Goal: Transaction & Acquisition: Book appointment/travel/reservation

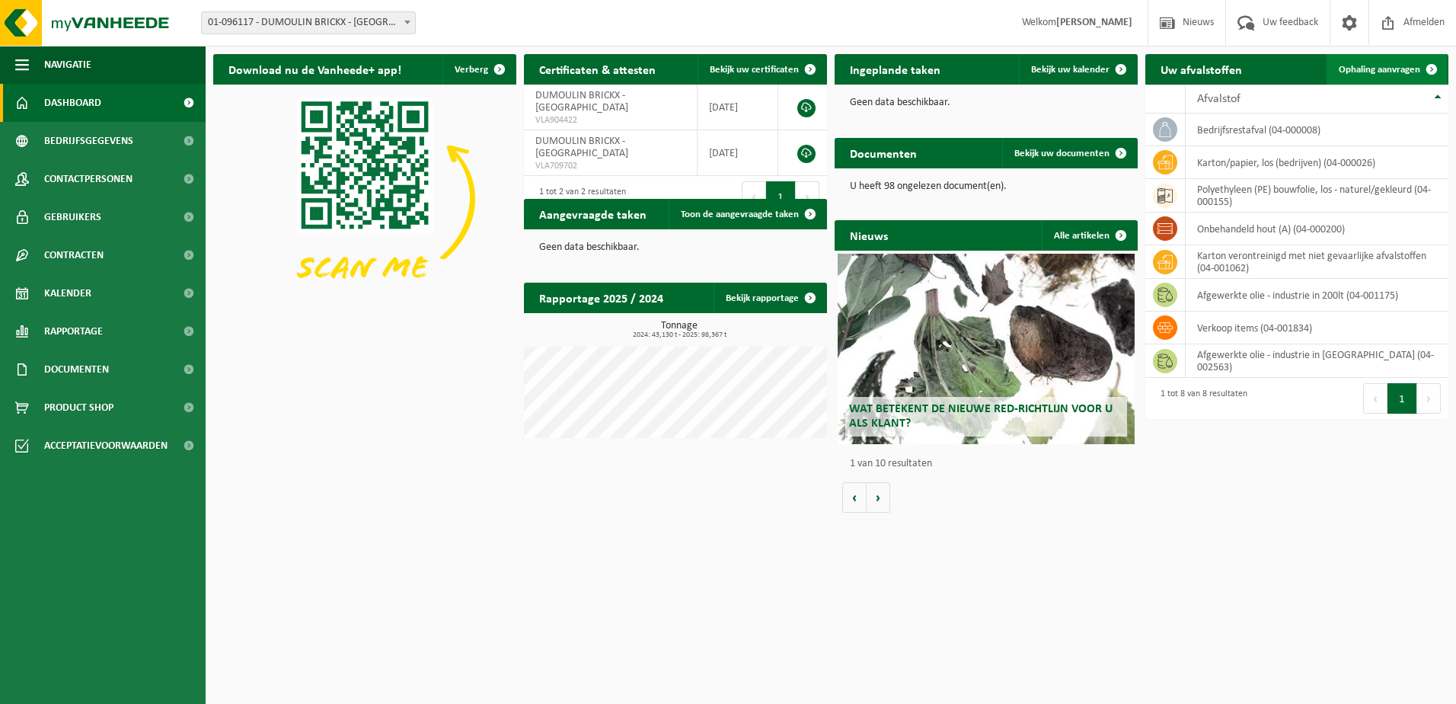
click at [1407, 65] on span "Ophaling aanvragen" at bounding box center [1379, 70] width 81 height 10
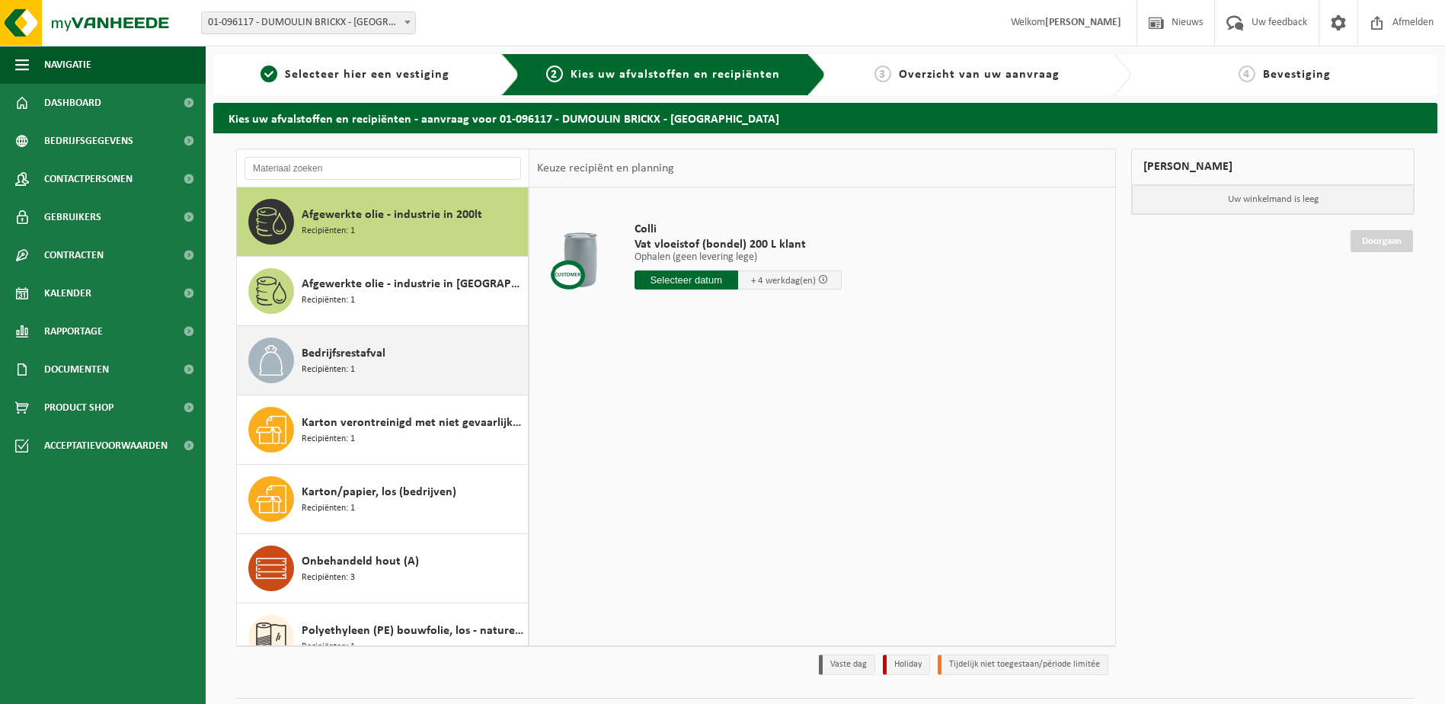
click at [357, 347] on span "Bedrijfsrestafval" at bounding box center [344, 353] width 84 height 18
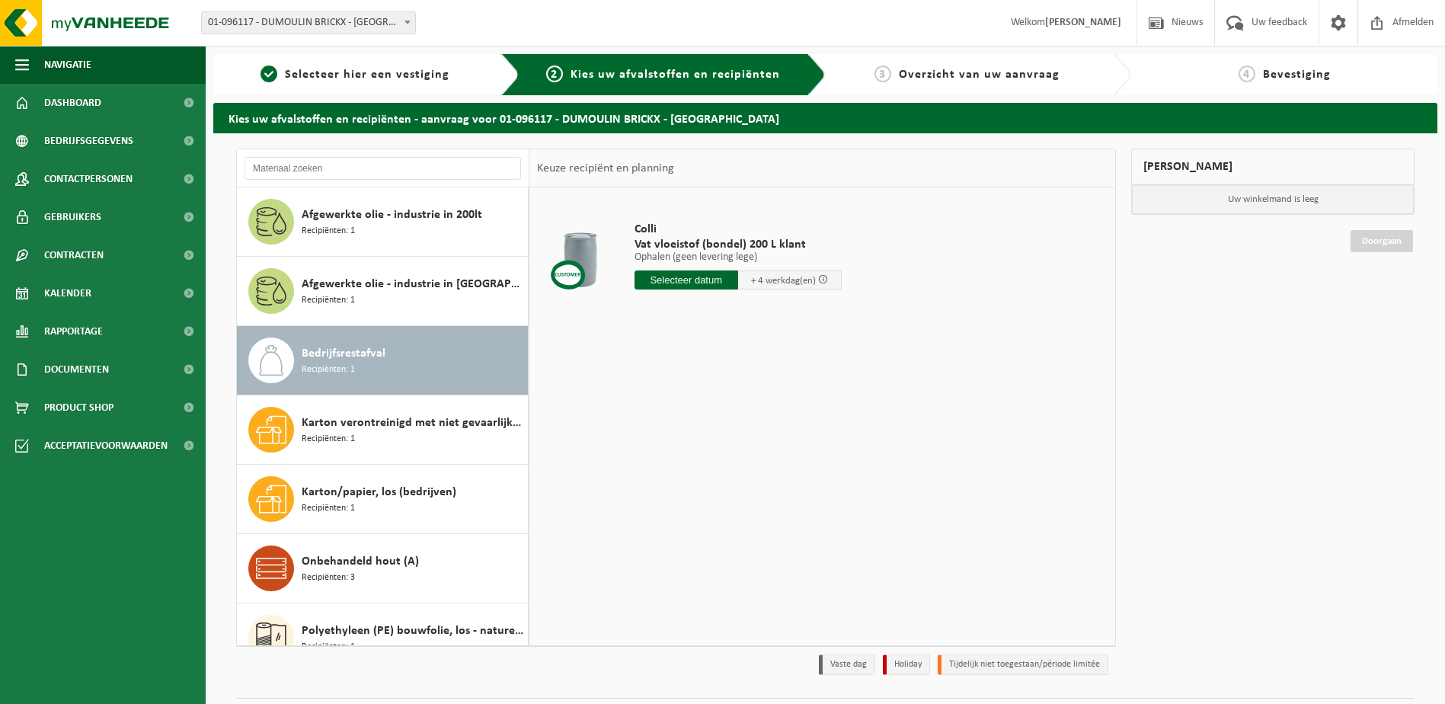
scroll to position [27, 0]
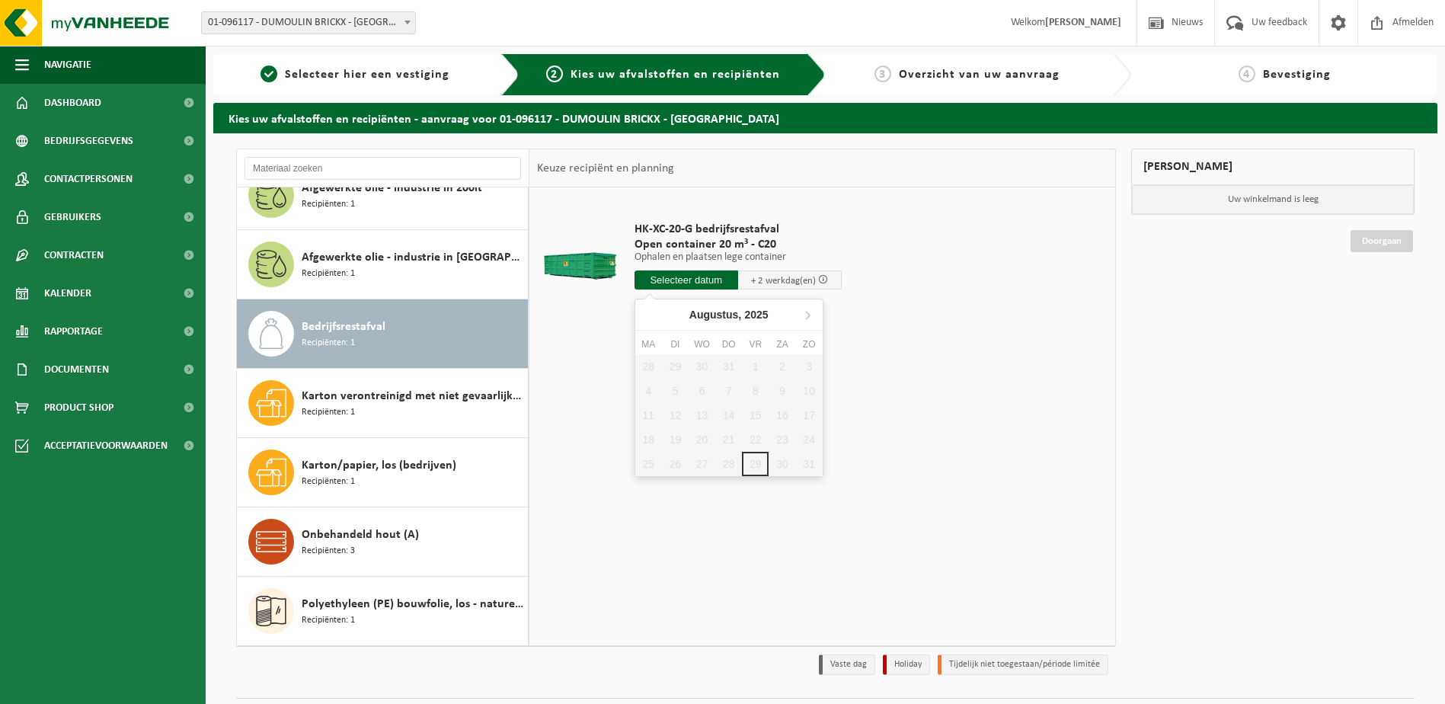
click at [703, 278] on input "text" at bounding box center [686, 279] width 104 height 19
click at [811, 313] on icon at bounding box center [807, 314] width 24 height 24
click at [643, 369] on div "1" at bounding box center [648, 366] width 27 height 24
type input "Van 2025-09-01"
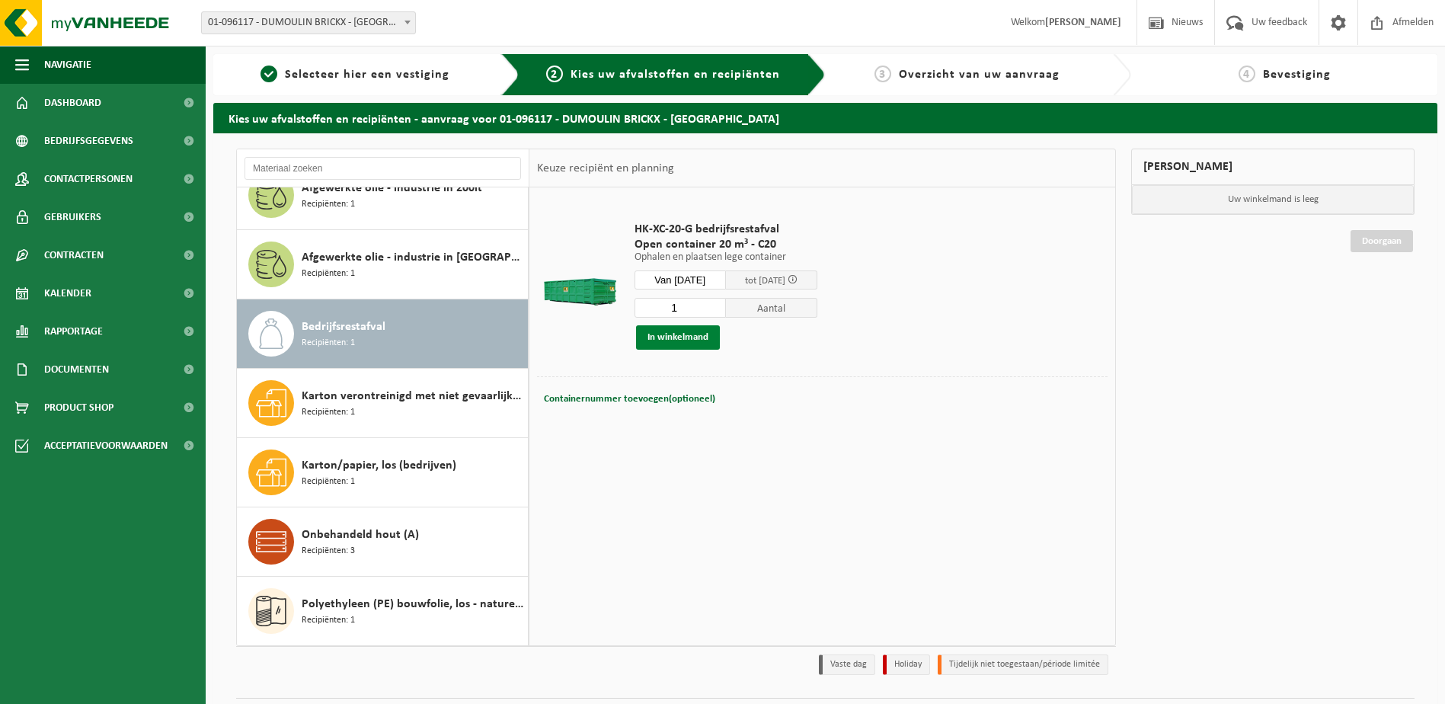
click at [690, 336] on button "In winkelmand" at bounding box center [678, 337] width 84 height 24
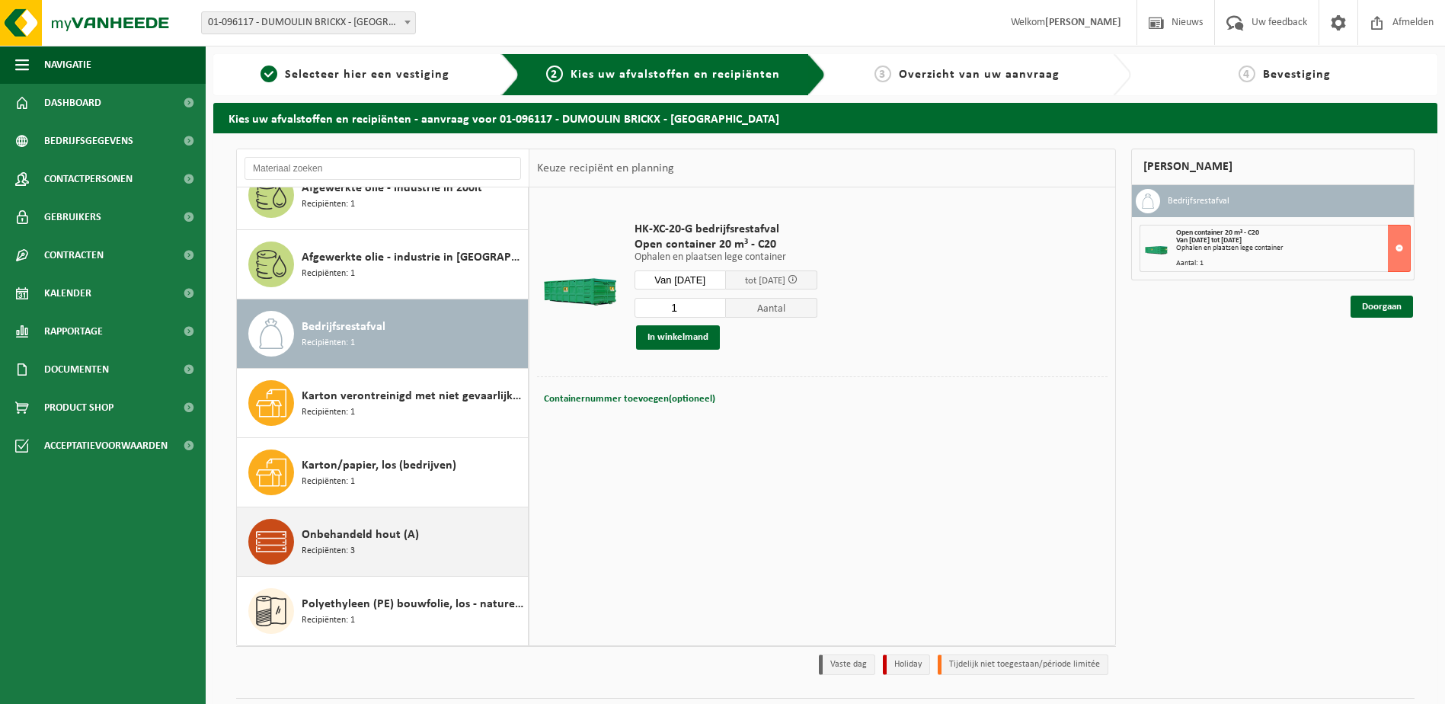
click at [385, 543] on span "Onbehandeld hout (A)" at bounding box center [360, 534] width 117 height 18
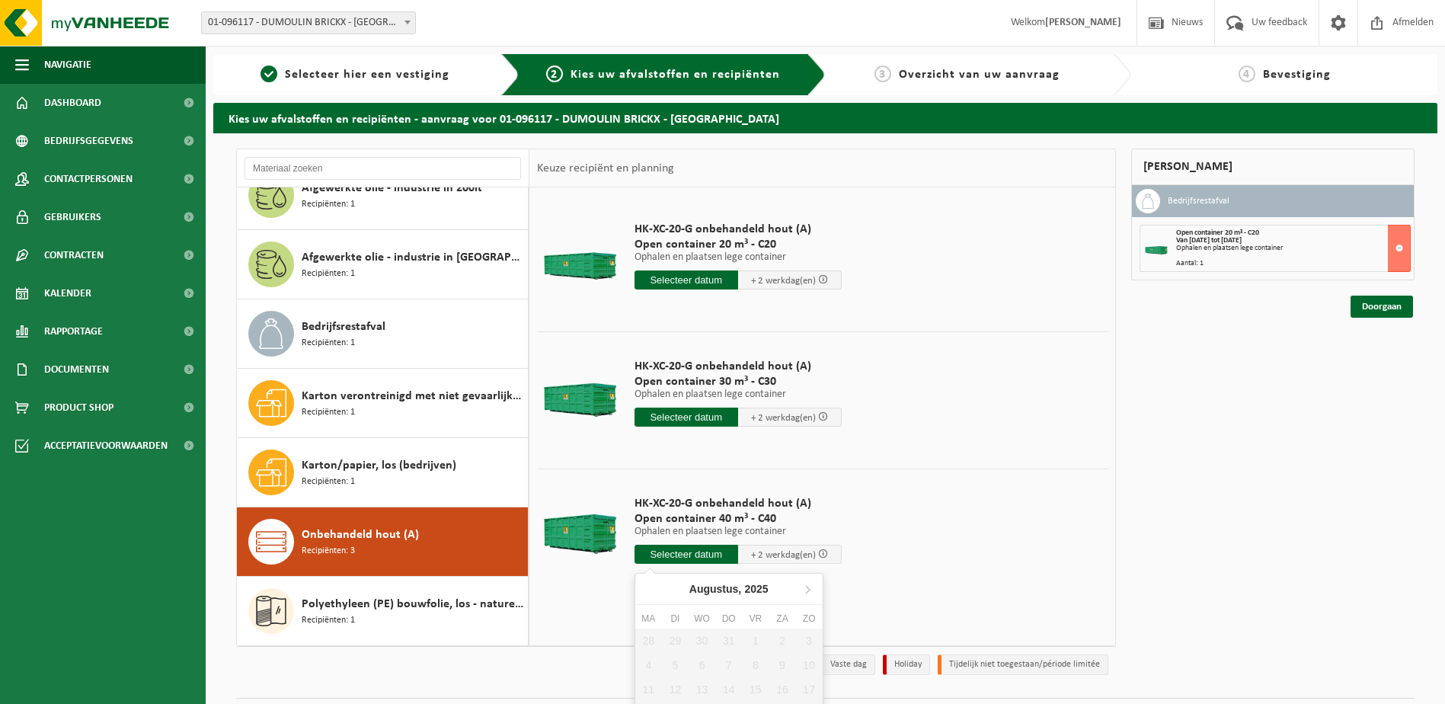
click at [678, 555] on input "text" at bounding box center [686, 554] width 104 height 19
click at [805, 587] on icon at bounding box center [807, 588] width 24 height 24
click at [651, 637] on div "1" at bounding box center [648, 640] width 27 height 24
type input "Van 2025-09-01"
type input "2025-09-01"
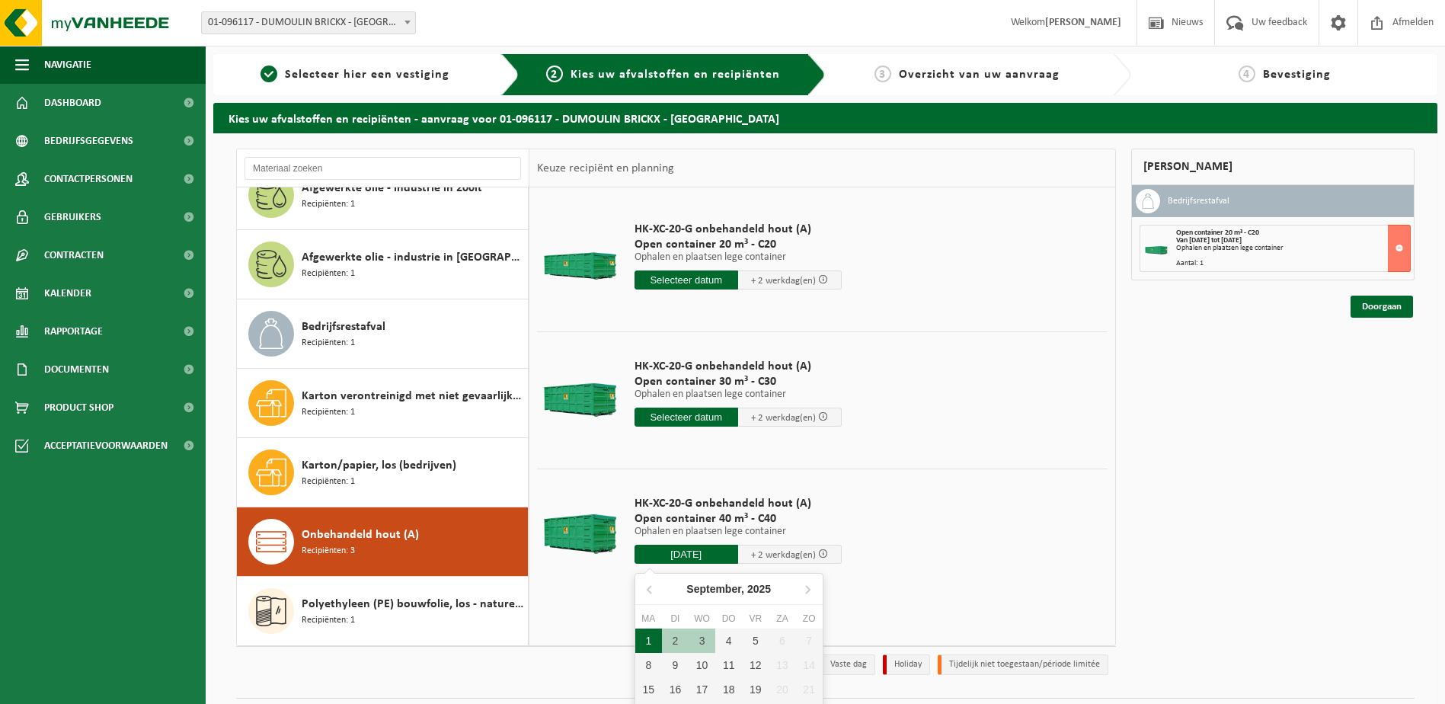
type input "2025-09-01"
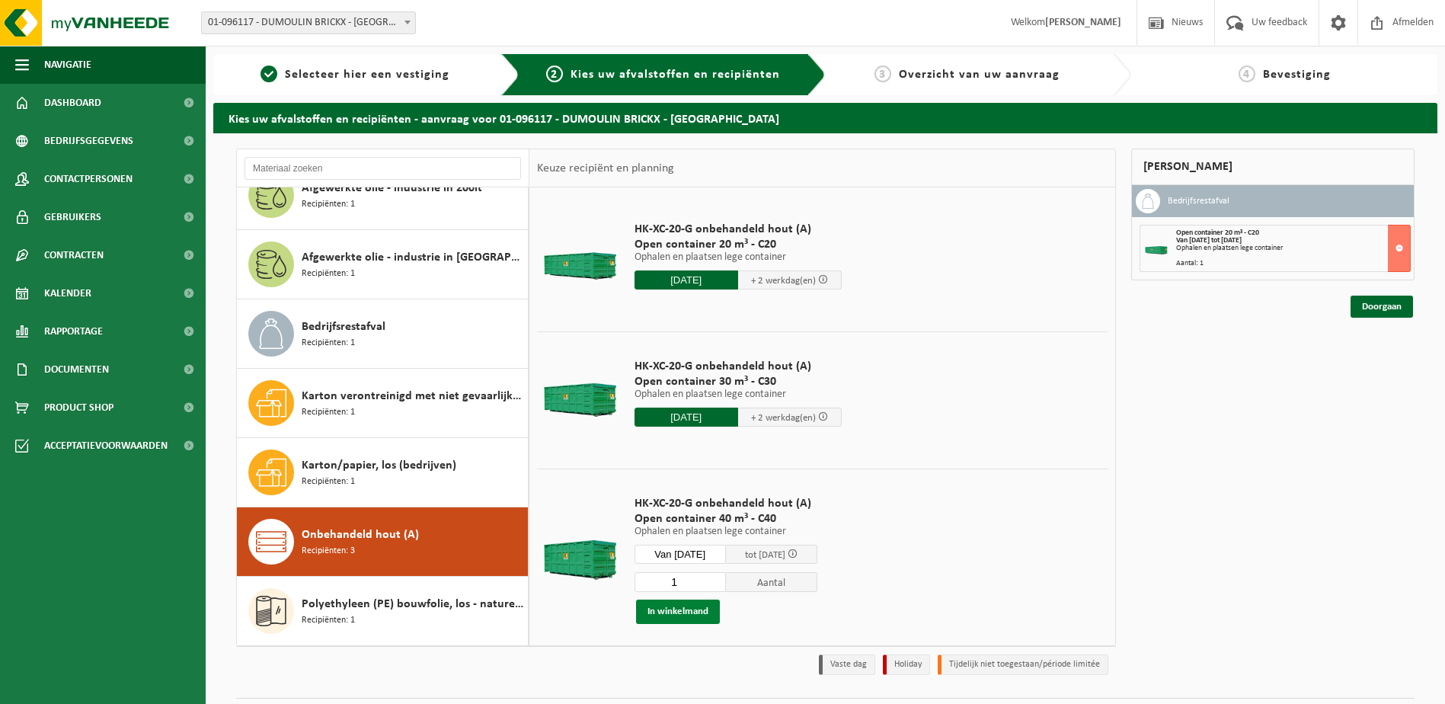
click at [682, 610] on button "In winkelmand" at bounding box center [678, 611] width 84 height 24
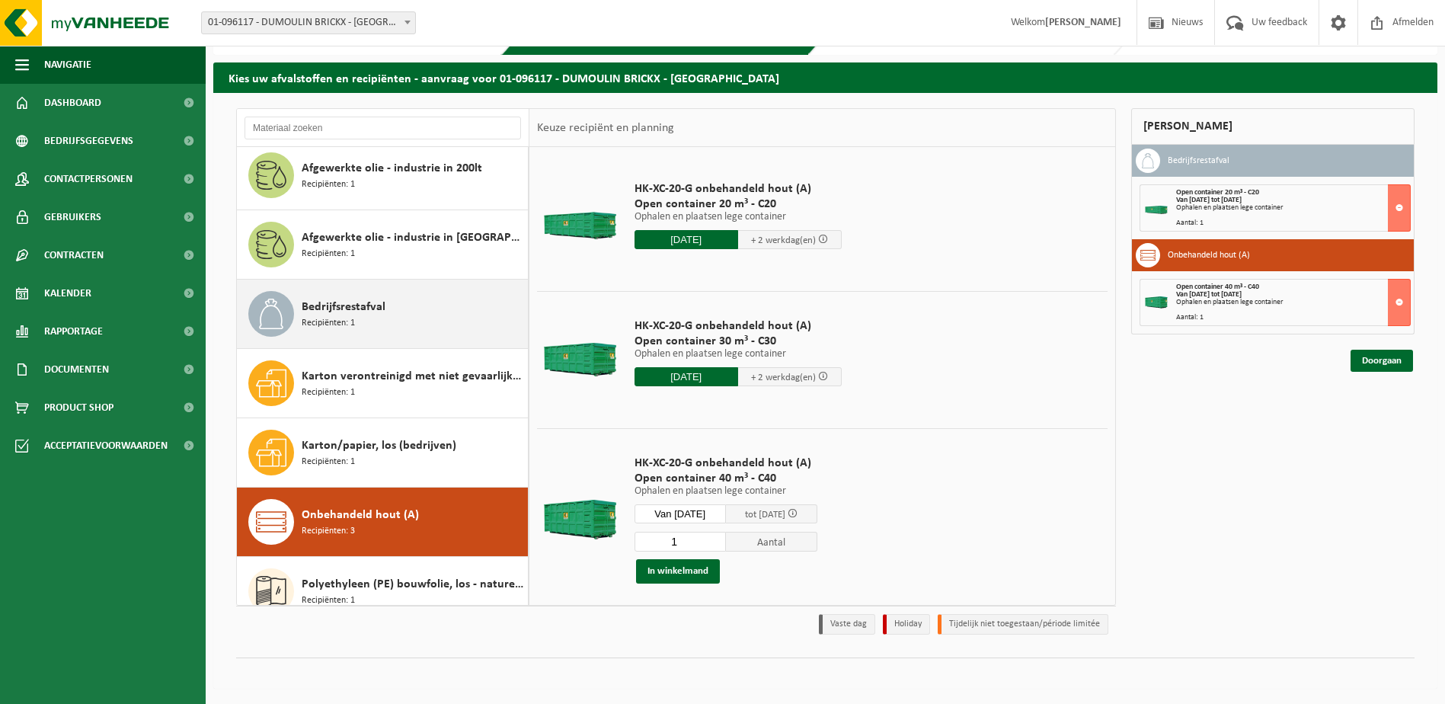
scroll to position [0, 0]
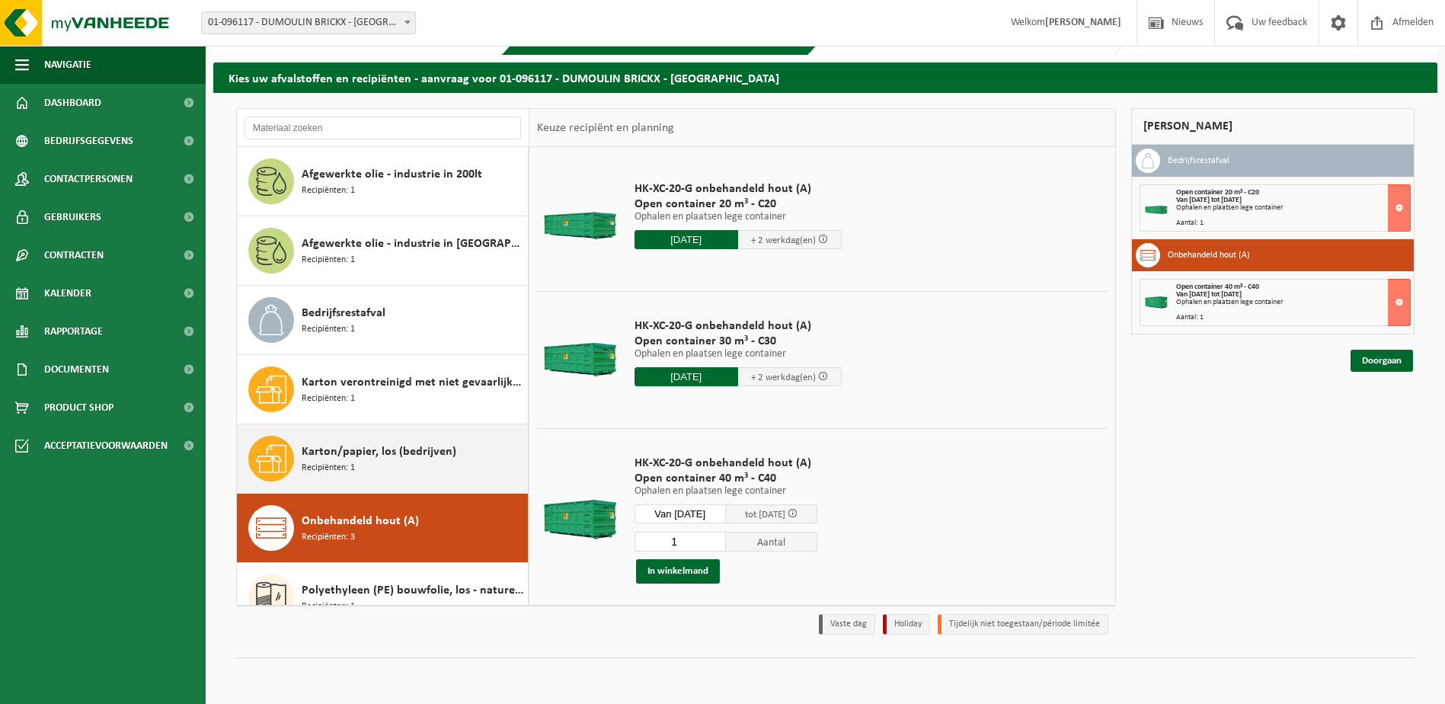
click at [392, 465] on div "Karton/papier, los (bedrijven) Recipiënten: 1" at bounding box center [413, 459] width 222 height 46
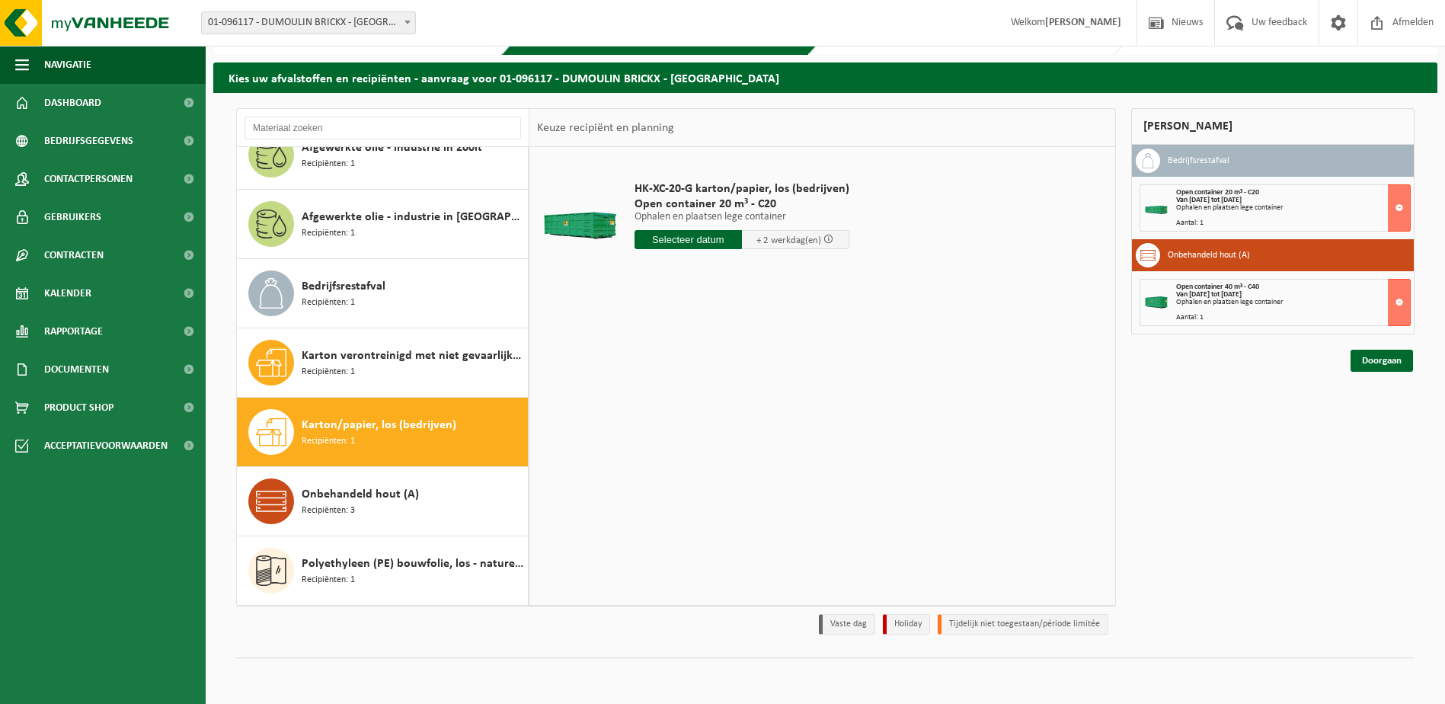
click at [717, 232] on input "text" at bounding box center [687, 239] width 107 height 19
click at [806, 268] on icon at bounding box center [807, 274] width 24 height 24
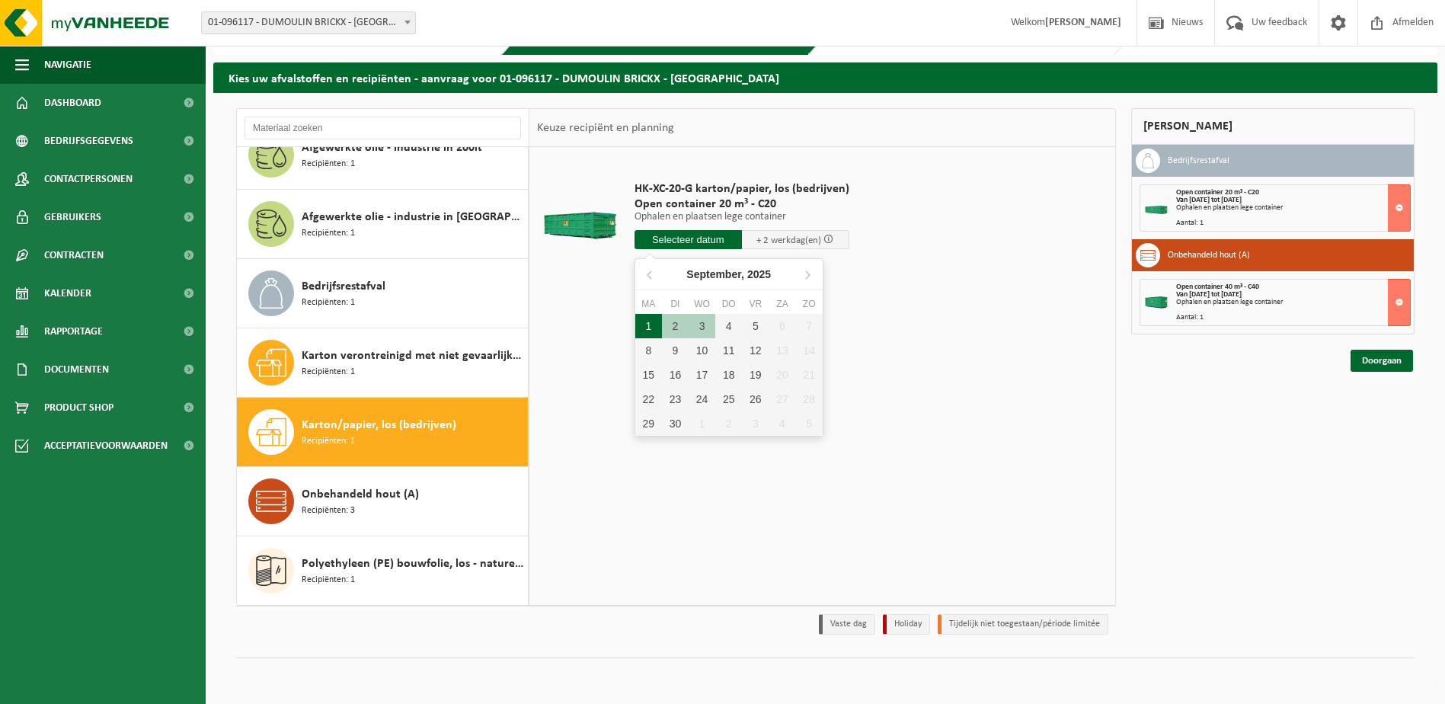
click at [644, 327] on div "1" at bounding box center [648, 326] width 27 height 24
type input "Van 2025-09-01"
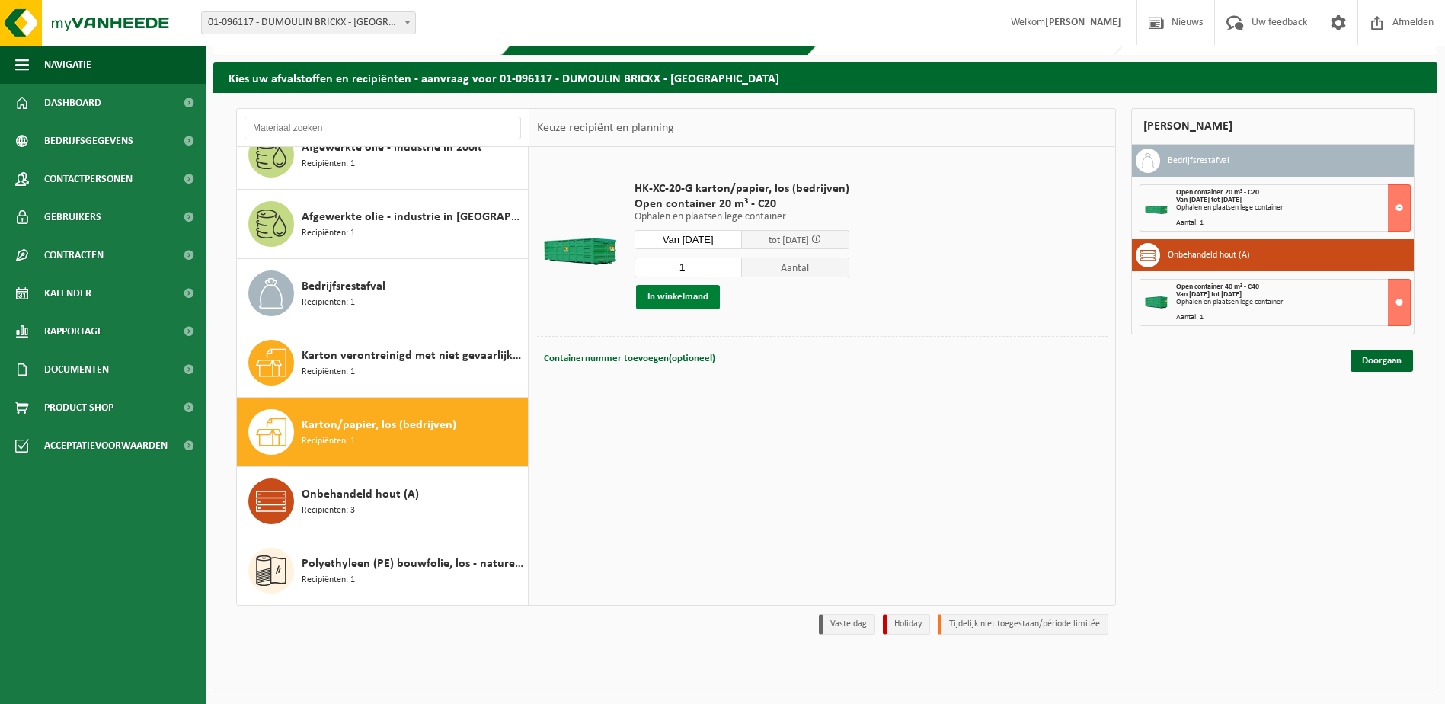
click at [679, 289] on button "In winkelmand" at bounding box center [678, 297] width 84 height 24
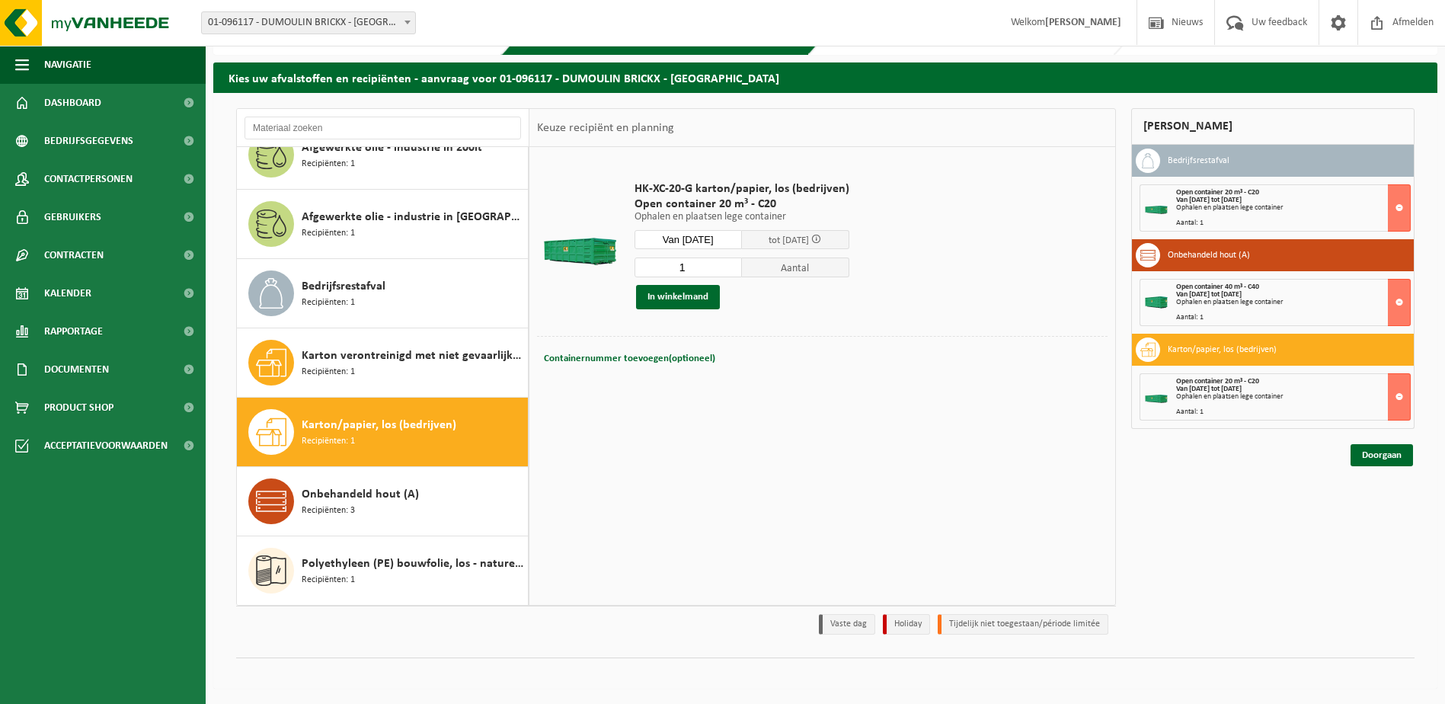
click at [853, 379] on div "Containernummer toevoegen(optioneel) Annuleren" at bounding box center [822, 358] width 570 height 45
click at [1389, 454] on link "Doorgaan" at bounding box center [1381, 455] width 62 height 22
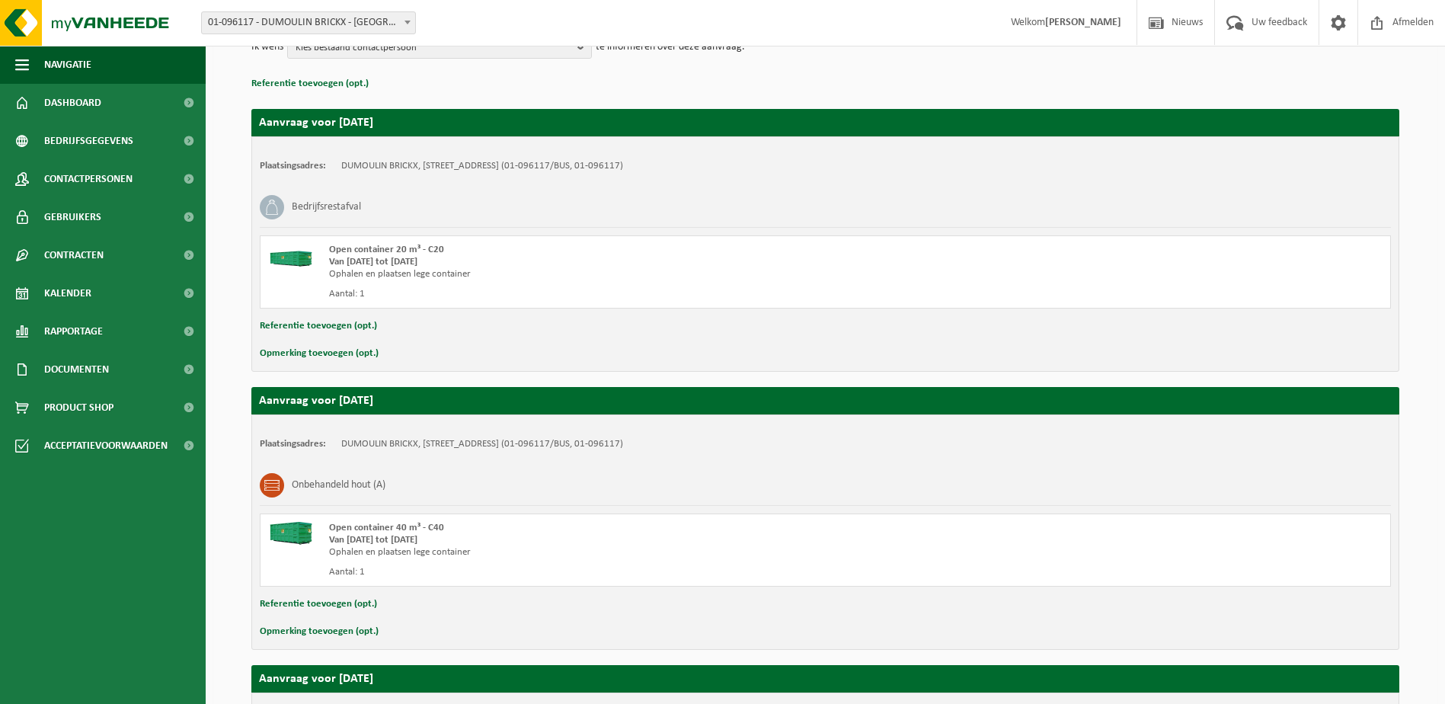
scroll to position [506, 0]
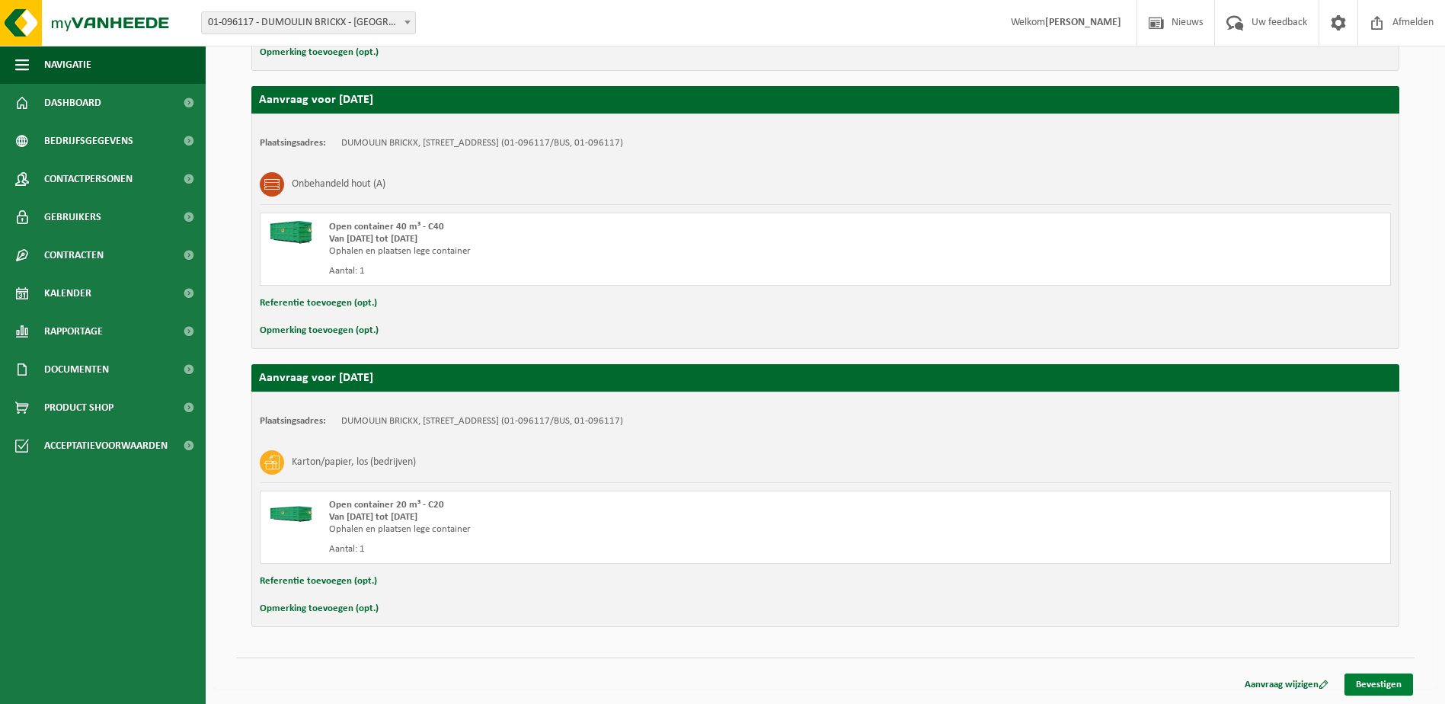
click at [1374, 680] on link "Bevestigen" at bounding box center [1378, 684] width 69 height 22
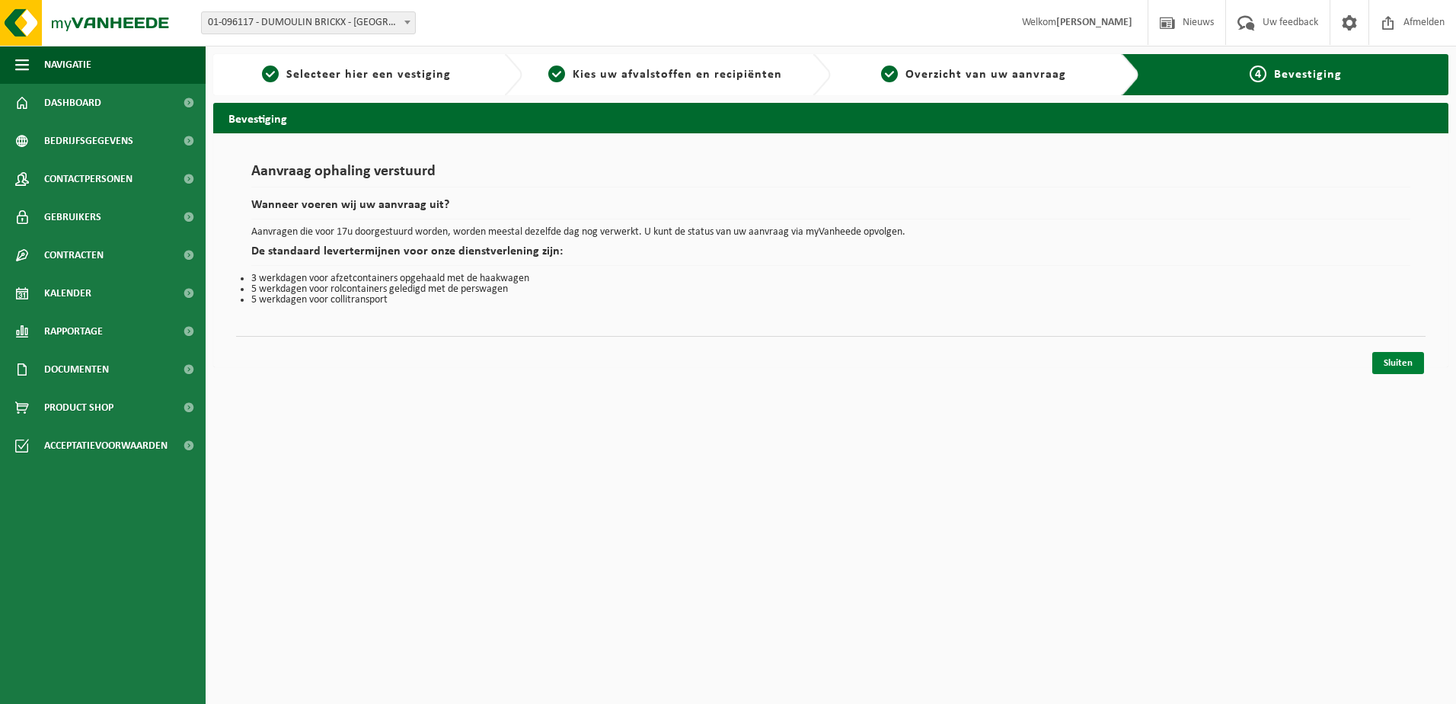
click at [1402, 360] on link "Sluiten" at bounding box center [1398, 363] width 52 height 22
